Goal: Communication & Community: Answer question/provide support

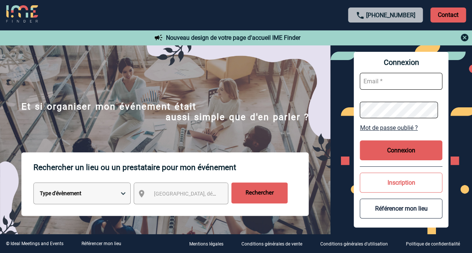
click at [396, 80] on input "text" at bounding box center [401, 81] width 83 height 17
type input "aurelie.fesenbeck@hilti.com"
click at [397, 149] on button "Connexion" at bounding box center [401, 150] width 83 height 20
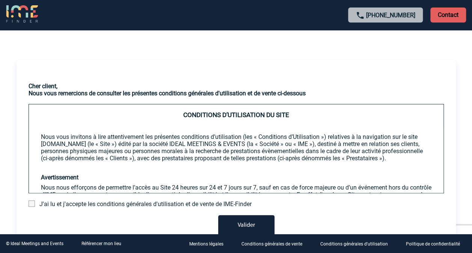
click at [30, 204] on span at bounding box center [32, 203] width 6 height 6
click at [0, 0] on input "checkbox" at bounding box center [0, 0] width 0 height 0
click at [237, 226] on button "Valider" at bounding box center [246, 225] width 56 height 21
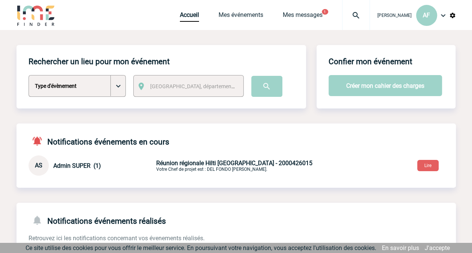
click at [298, 10] on div "Accueil Mes événements Mes messages 1 Projet, client Projet, client" at bounding box center [275, 15] width 190 height 30
click at [297, 15] on link "Mes messages" at bounding box center [303, 16] width 40 height 11
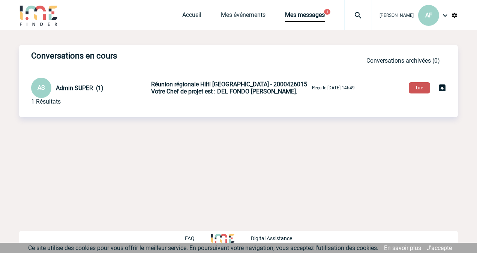
click at [415, 87] on button "Lire" at bounding box center [419, 87] width 21 height 11
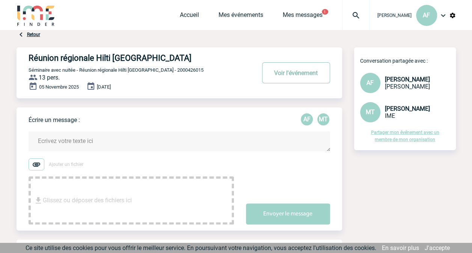
click at [303, 75] on button "Voir l'événement" at bounding box center [296, 72] width 68 height 21
